Goal: Information Seeking & Learning: Learn about a topic

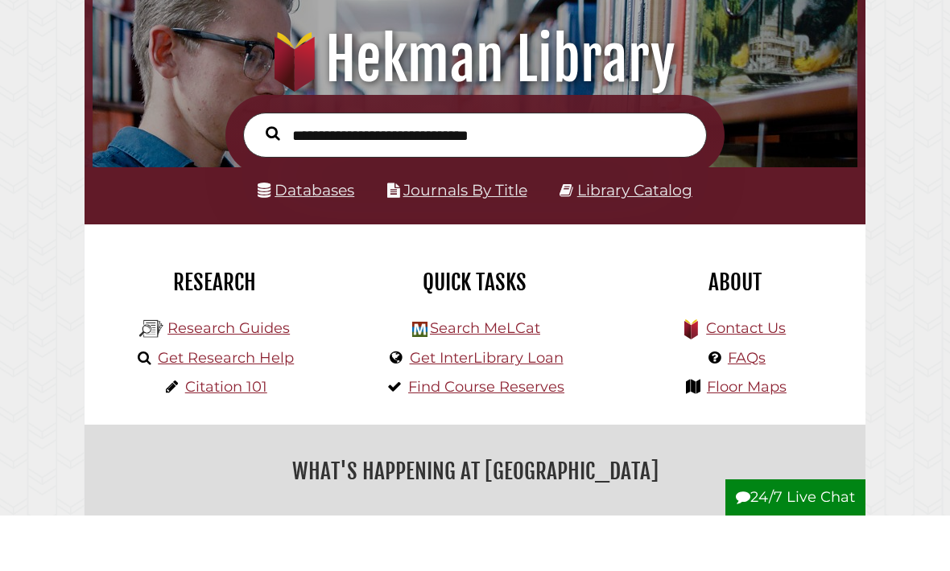
scroll to position [106, 0]
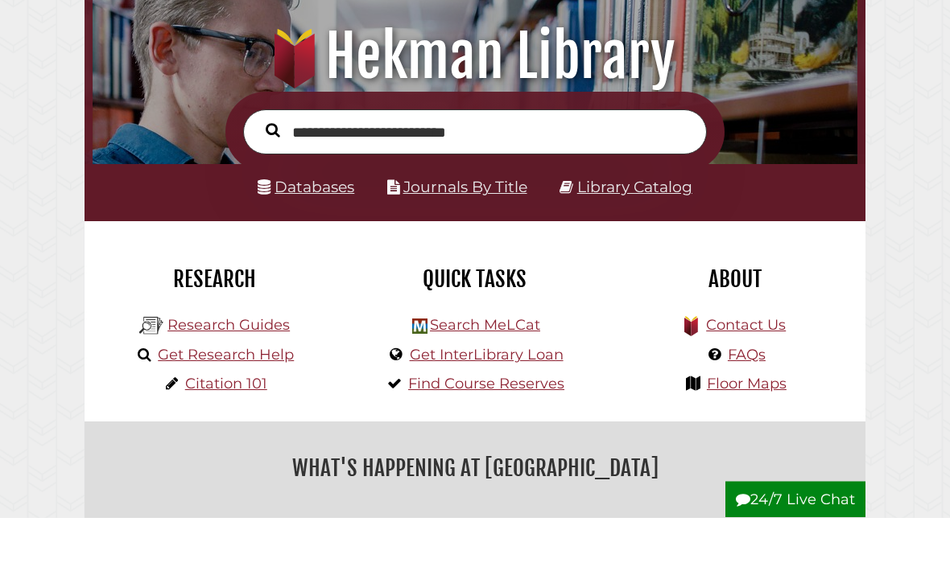
type input "**********"
click at [272, 174] on button "Search" at bounding box center [273, 185] width 31 height 22
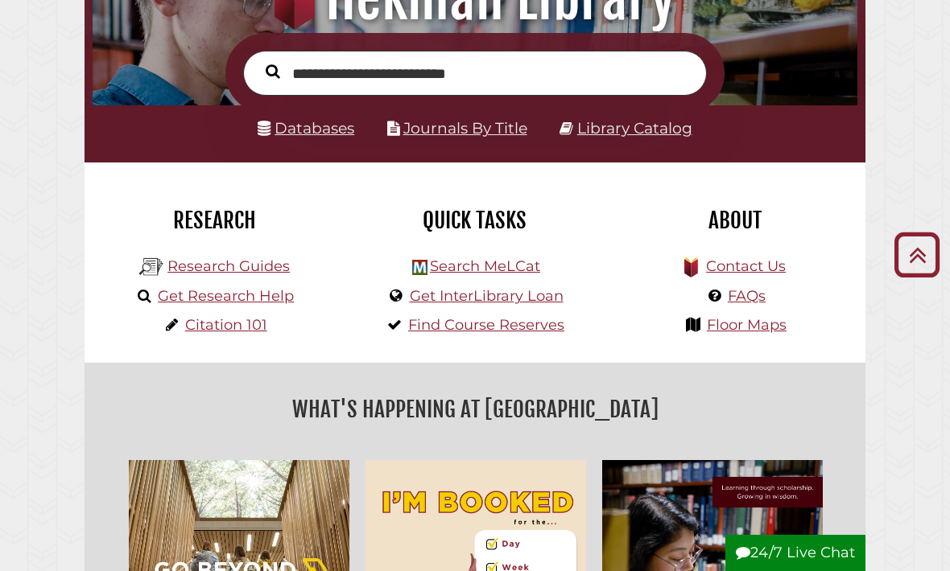
scroll to position [216, 0]
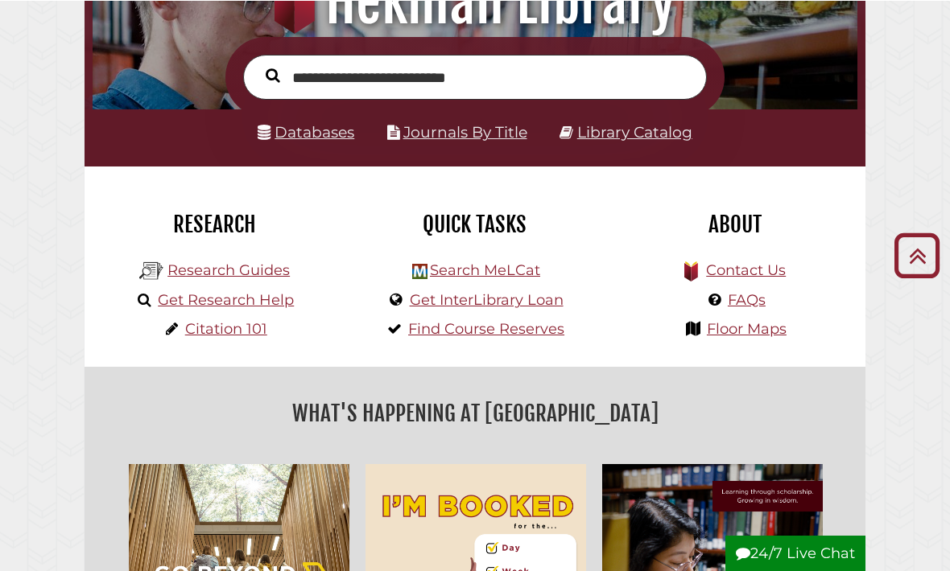
click at [506, 256] on li "Search MeLCat" at bounding box center [474, 268] width 179 height 30
click at [500, 271] on link "Search MeLCat" at bounding box center [485, 271] width 110 height 18
click at [475, 142] on link "Journals By Title" at bounding box center [465, 132] width 124 height 19
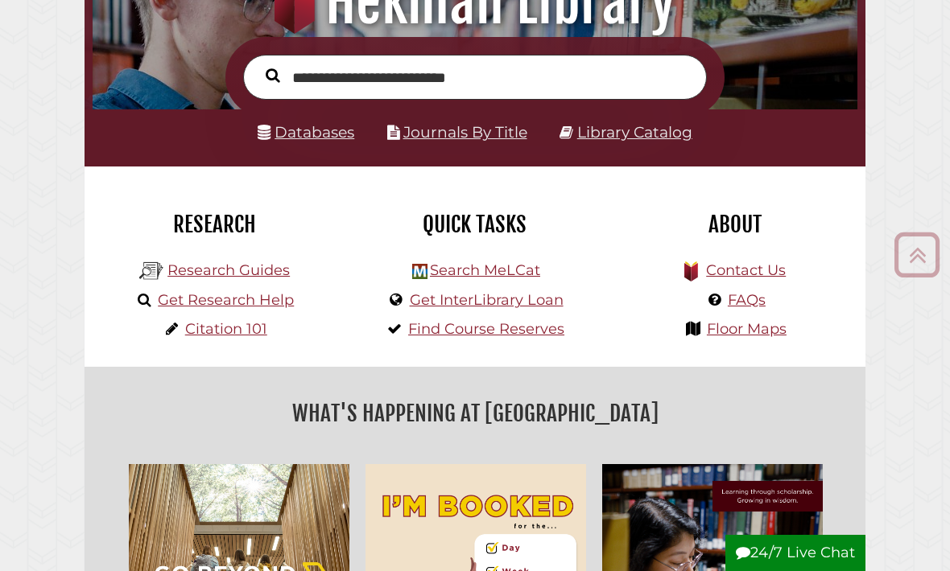
click at [287, 142] on link "Databases" at bounding box center [306, 132] width 97 height 19
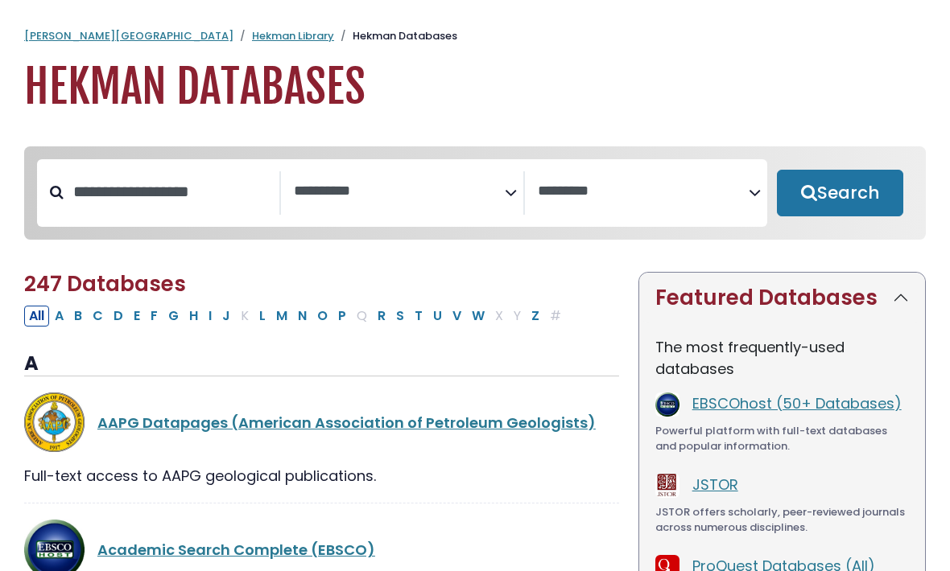
select select "Database Subject Filter"
select select "Database Vendors Filter"
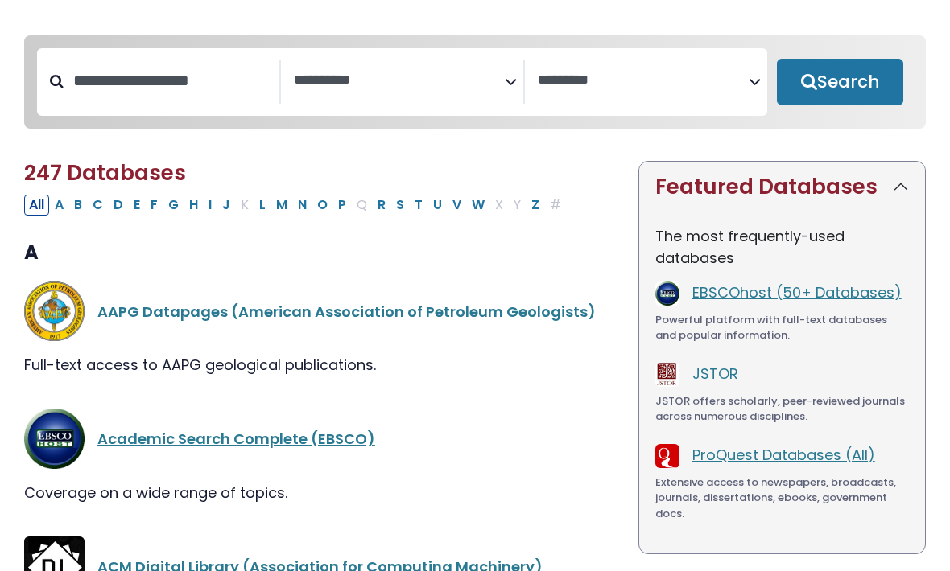
scroll to position [113, 0]
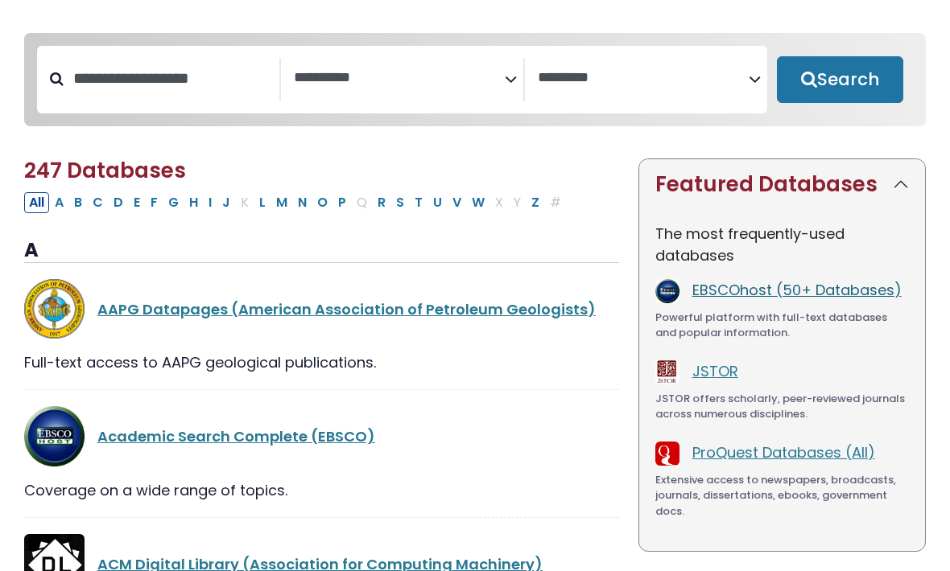
click at [814, 287] on link "EBSCOhost (50+ Databases)" at bounding box center [796, 290] width 209 height 20
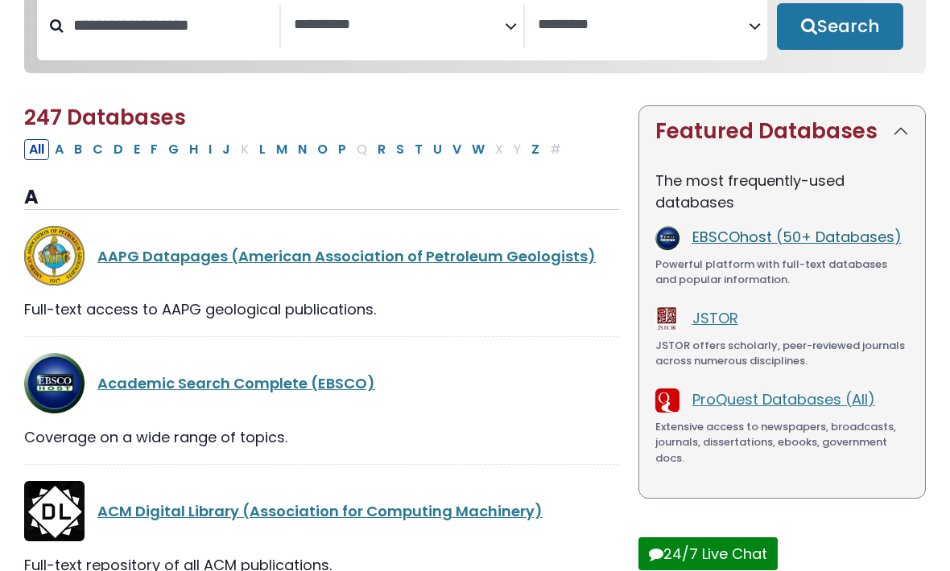
scroll to position [167, 0]
